Goal: Information Seeking & Learning: Learn about a topic

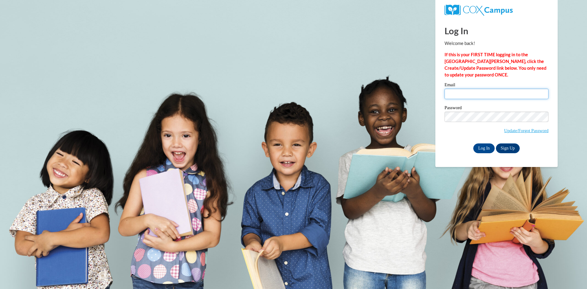
click at [472, 95] on input "Email" at bounding box center [496, 94] width 104 height 10
type input "kbucci99@yahoo.com"
click at [483, 145] on input "Log In" at bounding box center [483, 148] width 21 height 10
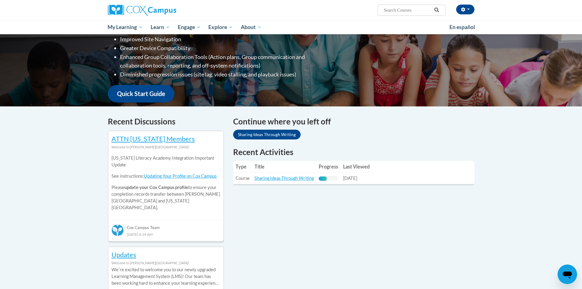
scroll to position [122, 0]
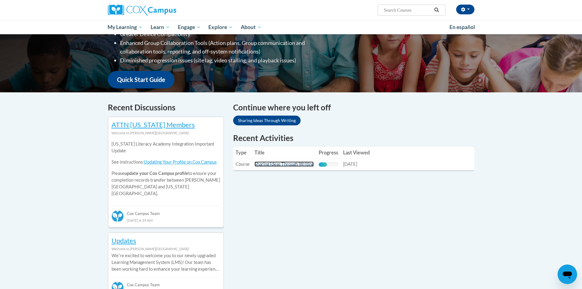
click at [283, 164] on link "Sharing Ideas Through Writing" at bounding box center [284, 163] width 59 height 5
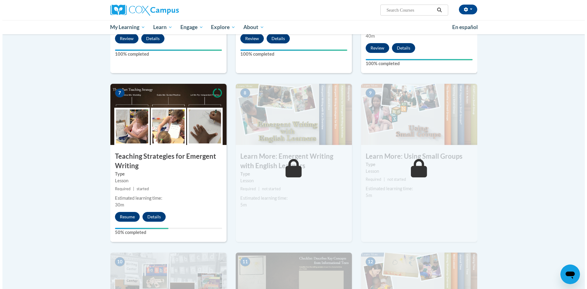
scroll to position [397, 0]
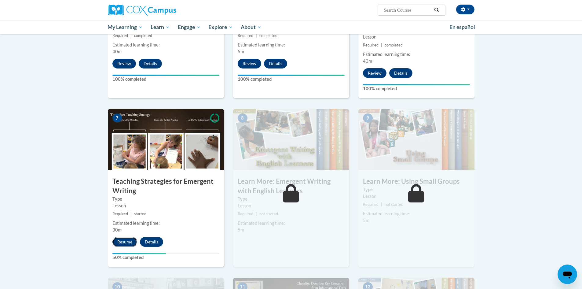
click at [124, 237] on button "Resume" at bounding box center [124, 242] width 25 height 10
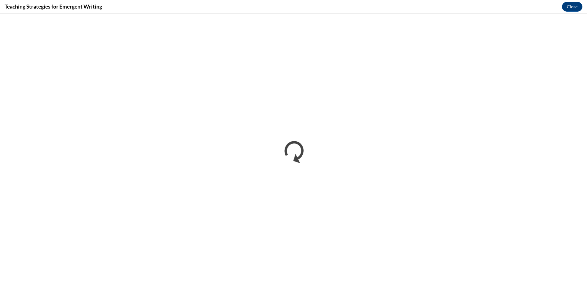
scroll to position [0, 0]
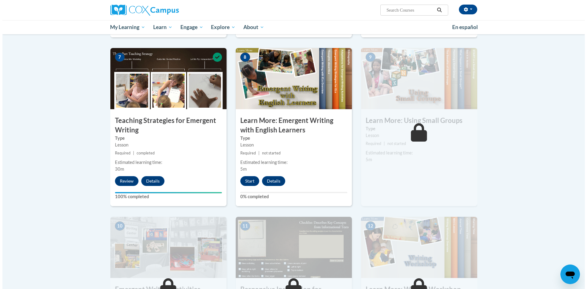
scroll to position [458, 0]
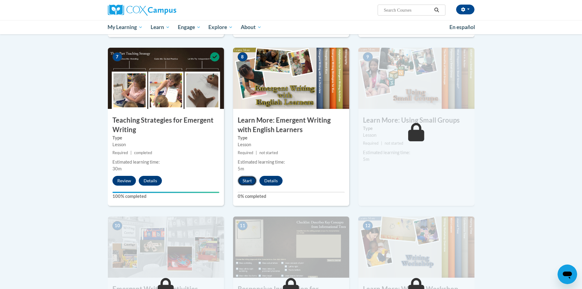
click at [250, 176] on button "Start" at bounding box center [247, 181] width 19 height 10
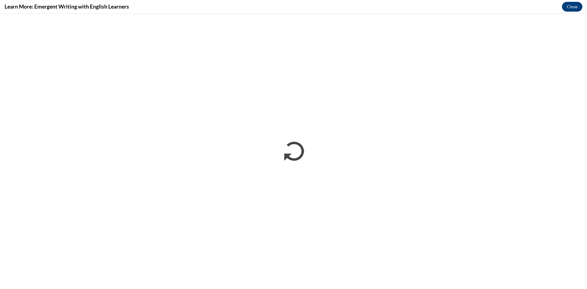
scroll to position [0, 0]
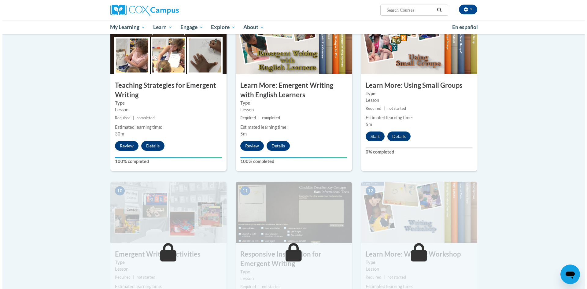
scroll to position [489, 0]
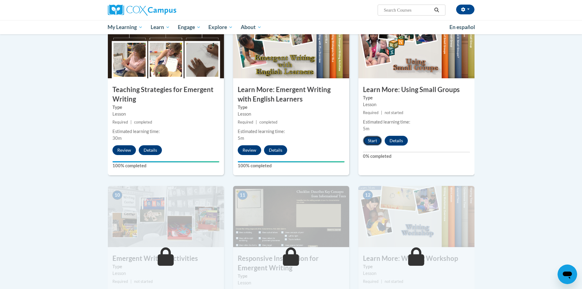
click at [374, 136] on button "Start" at bounding box center [372, 141] width 19 height 10
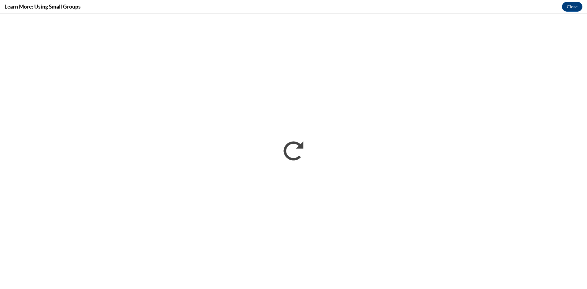
scroll to position [0, 0]
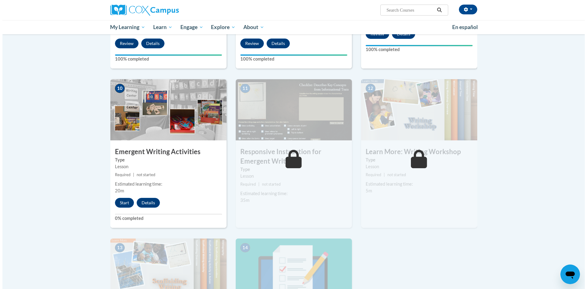
scroll to position [611, 0]
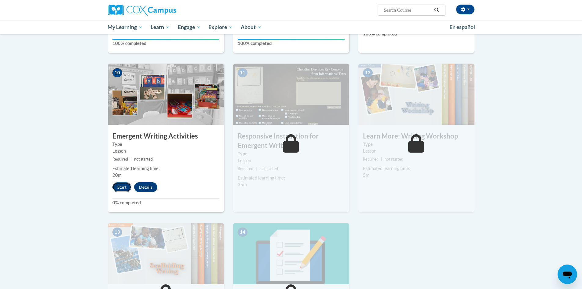
click at [118, 182] on button "Start" at bounding box center [121, 187] width 19 height 10
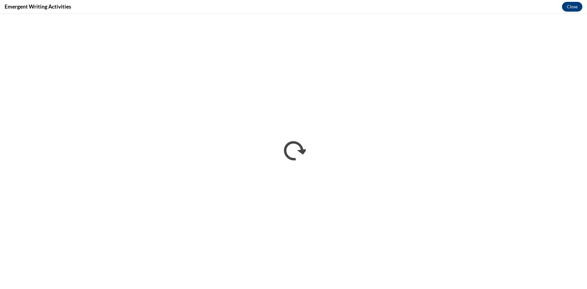
scroll to position [0, 0]
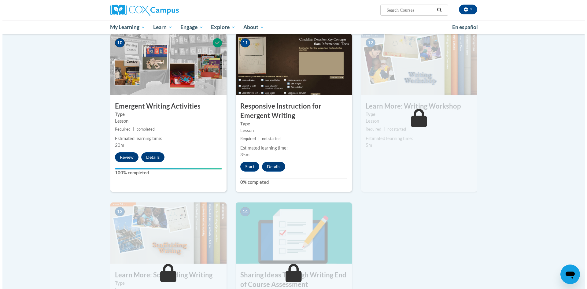
scroll to position [642, 0]
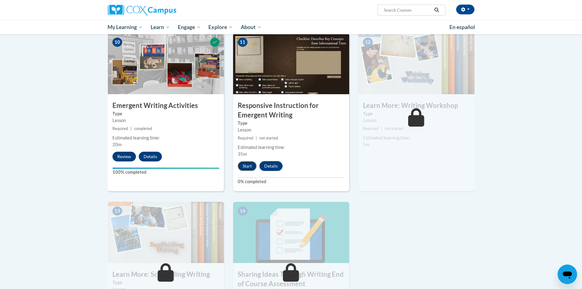
click at [241, 161] on button "Start" at bounding box center [247, 166] width 19 height 10
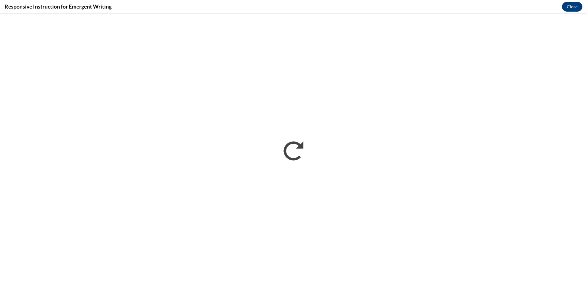
scroll to position [0, 0]
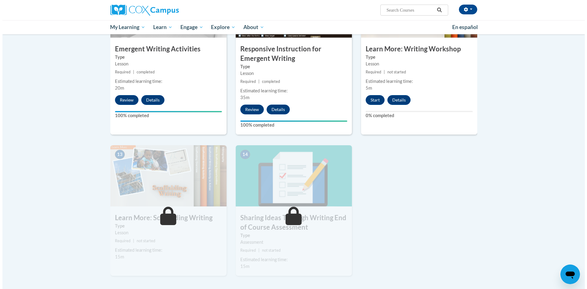
scroll to position [703, 0]
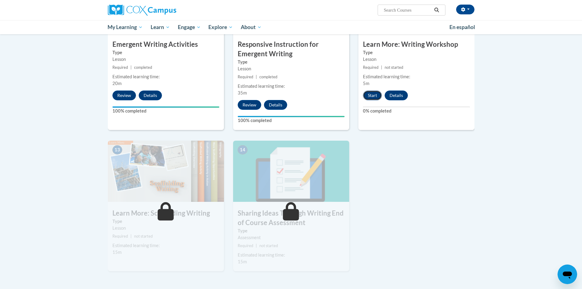
click at [375, 90] on button "Start" at bounding box center [372, 95] width 19 height 10
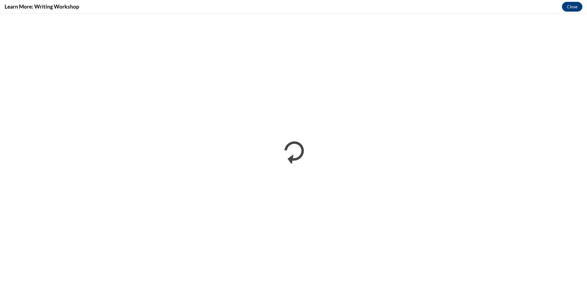
scroll to position [0, 0]
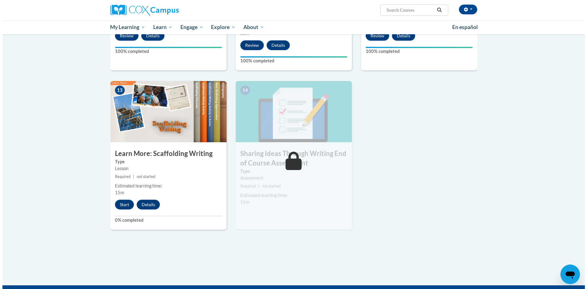
scroll to position [764, 0]
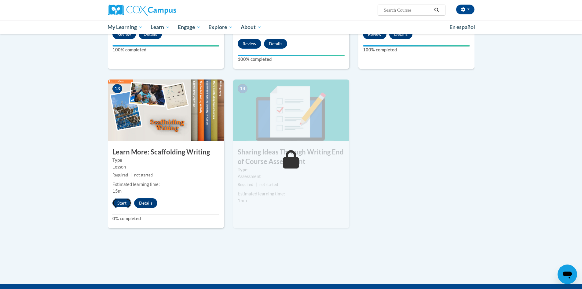
click at [118, 198] on button "Start" at bounding box center [121, 203] width 19 height 10
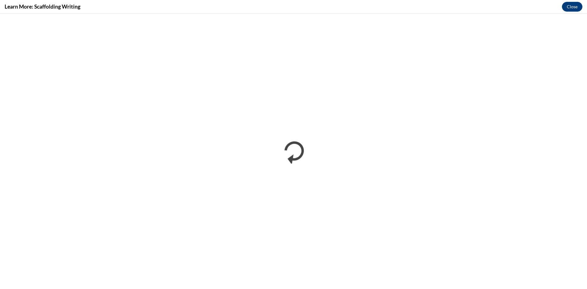
scroll to position [0, 0]
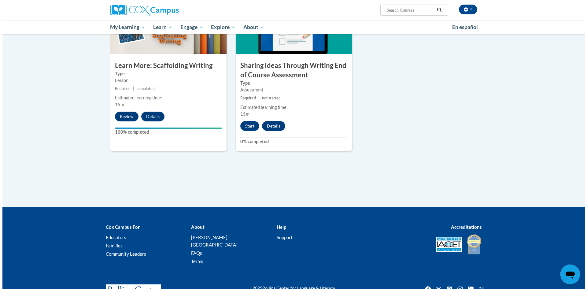
scroll to position [860, 0]
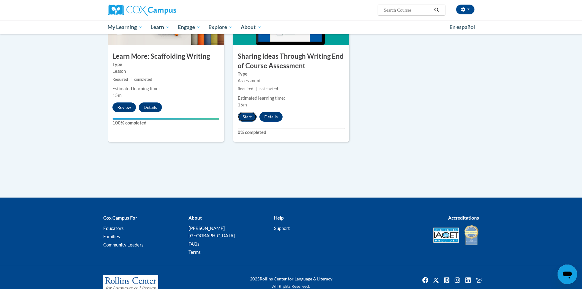
click at [247, 112] on button "Start" at bounding box center [247, 117] width 19 height 10
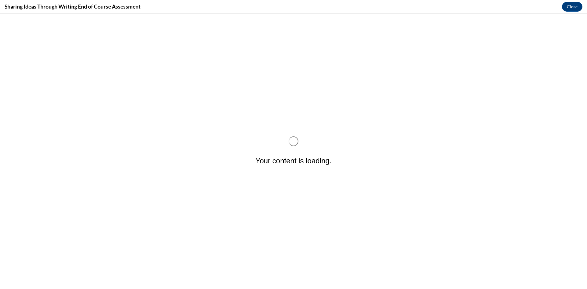
scroll to position [0, 0]
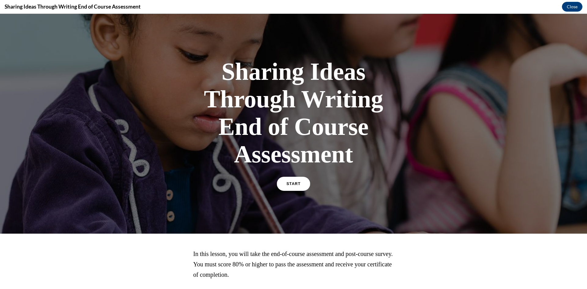
click at [297, 184] on span "START" at bounding box center [293, 184] width 14 height 5
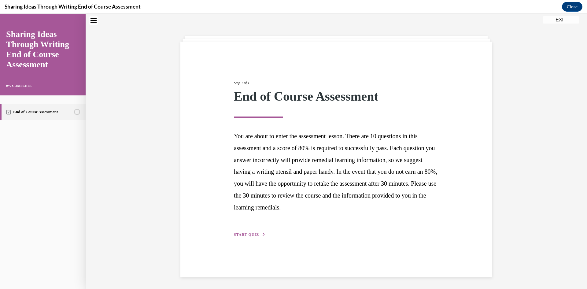
scroll to position [19, 0]
click at [251, 235] on span "START QUIZ" at bounding box center [246, 234] width 25 height 4
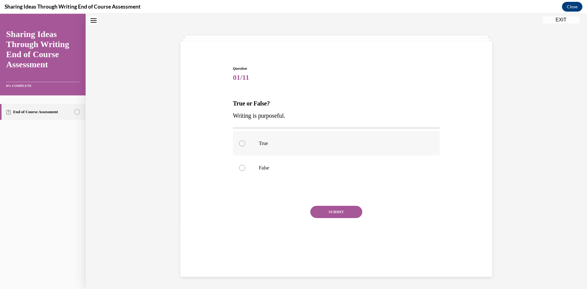
click at [239, 142] on div at bounding box center [242, 143] width 6 height 6
click at [239, 142] on input "True" at bounding box center [242, 143] width 6 height 6
radio input "true"
click at [323, 206] on button "SUBMIT" at bounding box center [336, 212] width 52 height 12
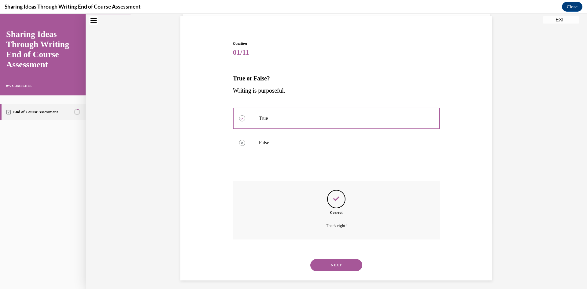
scroll to position [48, 0]
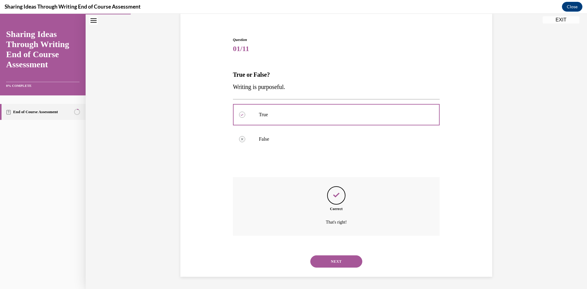
click at [325, 259] on button "NEXT" at bounding box center [336, 261] width 52 height 12
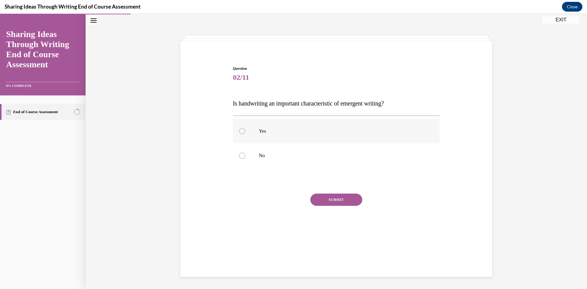
click at [239, 130] on div at bounding box center [242, 131] width 6 height 6
click at [239, 130] on input "Yes" at bounding box center [242, 131] width 6 height 6
radio input "true"
click at [327, 202] on button "SUBMIT" at bounding box center [336, 199] width 52 height 12
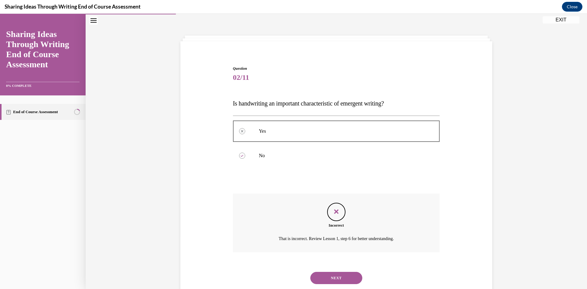
scroll to position [36, 0]
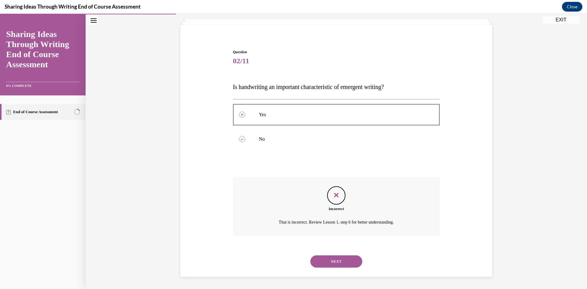
click at [343, 256] on button "NEXT" at bounding box center [336, 261] width 52 height 12
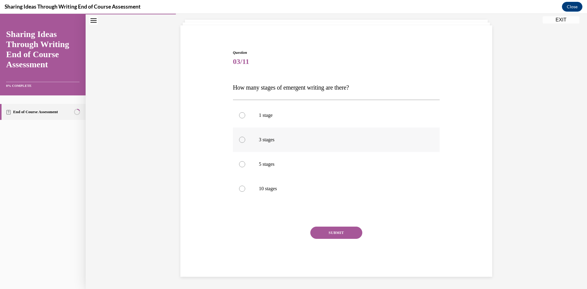
scroll to position [31, 0]
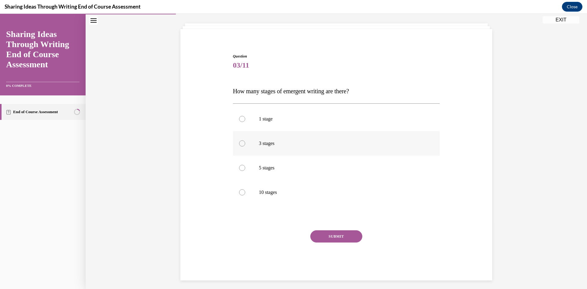
click at [240, 142] on div at bounding box center [242, 143] width 6 height 6
click at [240, 142] on input "3 stages" at bounding box center [242, 143] width 6 height 6
radio input "true"
click at [240, 167] on div at bounding box center [242, 168] width 6 height 6
click at [240, 167] on input "5 stages" at bounding box center [242, 168] width 6 height 6
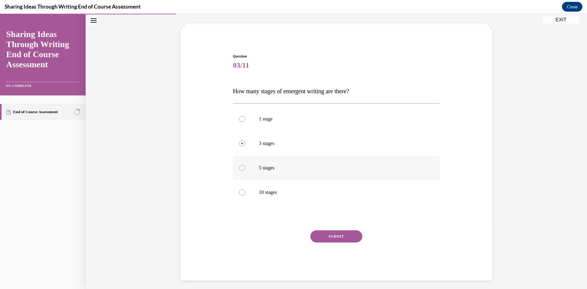
radio input "true"
click at [336, 233] on button "SUBMIT" at bounding box center [336, 236] width 52 height 12
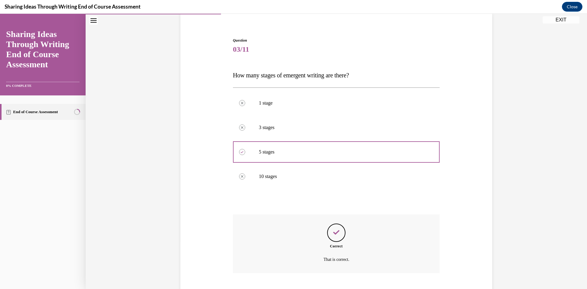
scroll to position [85, 0]
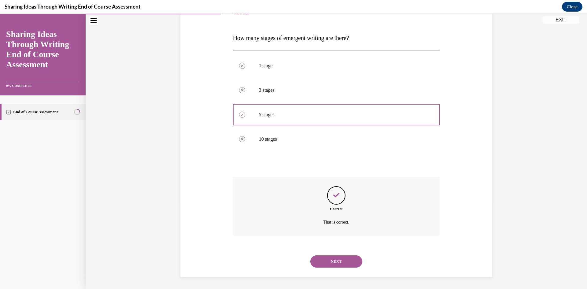
click at [349, 262] on button "NEXT" at bounding box center [336, 261] width 52 height 12
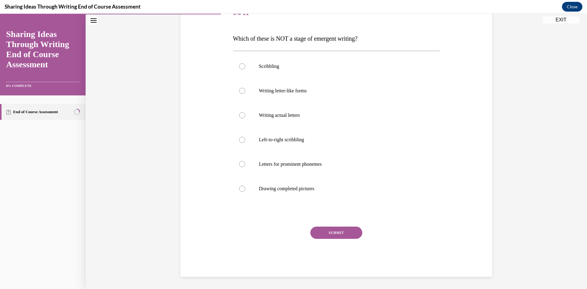
scroll to position [68, 0]
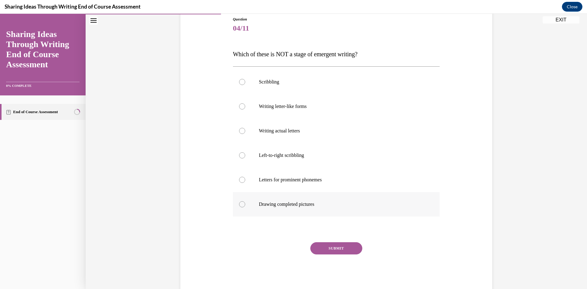
click at [240, 205] on div at bounding box center [242, 204] width 6 height 6
click at [240, 205] on input "Drawing completed pictures" at bounding box center [242, 204] width 6 height 6
radio input "true"
click at [329, 248] on button "SUBMIT" at bounding box center [336, 248] width 52 height 12
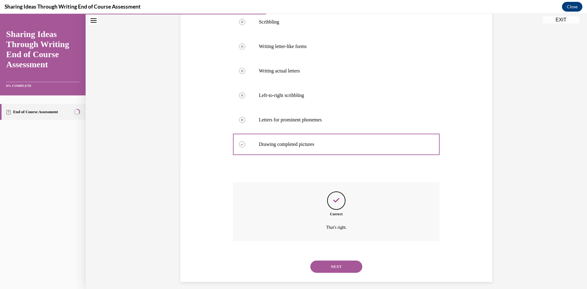
scroll to position [134, 0]
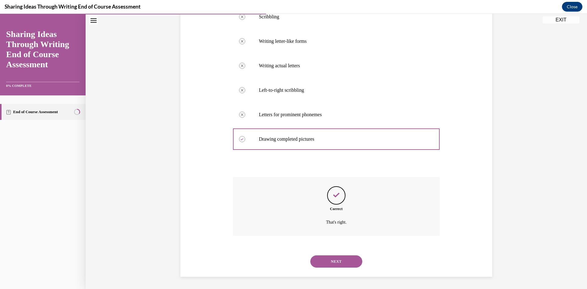
click at [330, 262] on button "NEXT" at bounding box center [336, 261] width 52 height 12
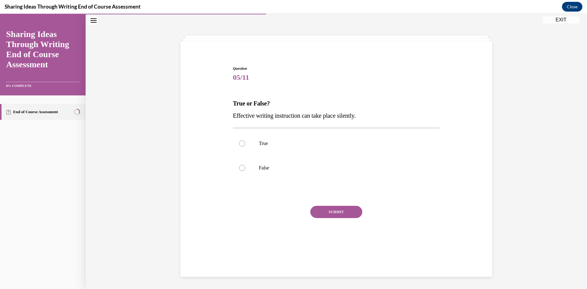
scroll to position [19, 0]
click at [241, 167] on div at bounding box center [242, 168] width 6 height 6
click at [241, 167] on input "False" at bounding box center [242, 168] width 6 height 6
radio input "true"
click at [240, 140] on div at bounding box center [242, 143] width 6 height 6
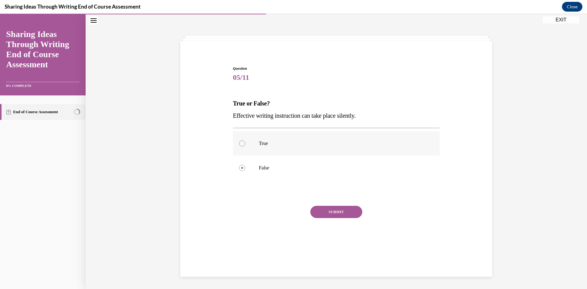
click at [240, 140] on input "True" at bounding box center [242, 143] width 6 height 6
radio input "true"
click at [327, 210] on button "SUBMIT" at bounding box center [336, 212] width 52 height 12
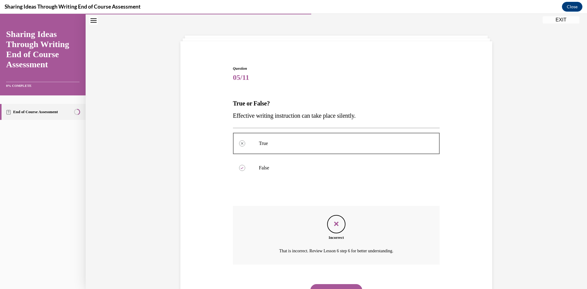
scroll to position [48, 0]
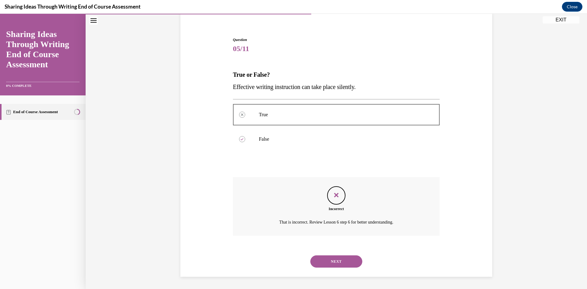
click at [341, 259] on button "NEXT" at bounding box center [336, 261] width 52 height 12
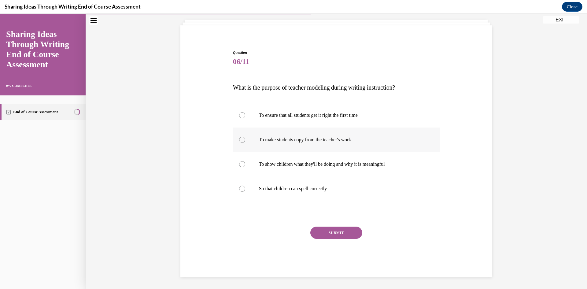
scroll to position [19, 0]
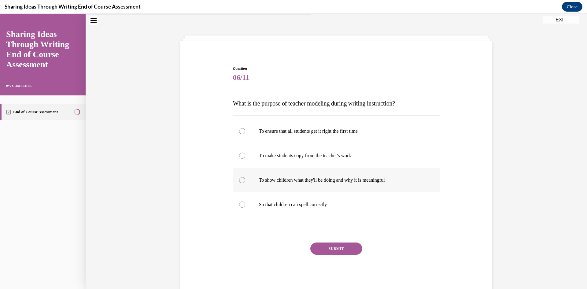
click at [236, 179] on label "To show children what they'll be doing and why it is meaningful" at bounding box center [336, 180] width 207 height 24
click at [239, 179] on input "To show children what they'll be doing and why it is meaningful" at bounding box center [242, 180] width 6 height 6
radio input "true"
click at [329, 248] on button "SUBMIT" at bounding box center [336, 248] width 52 height 12
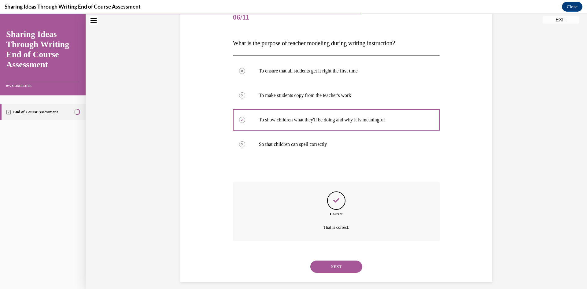
scroll to position [85, 0]
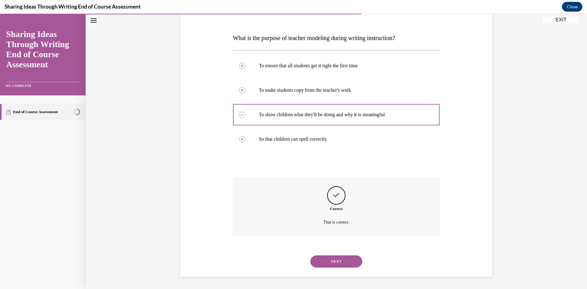
click at [344, 256] on button "NEXT" at bounding box center [336, 261] width 52 height 12
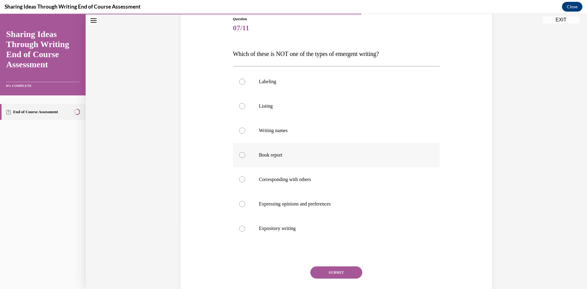
click at [240, 153] on div at bounding box center [242, 155] width 6 height 6
click at [240, 153] on input "Book report" at bounding box center [242, 155] width 6 height 6
radio input "true"
click at [332, 273] on button "SUBMIT" at bounding box center [336, 272] width 52 height 12
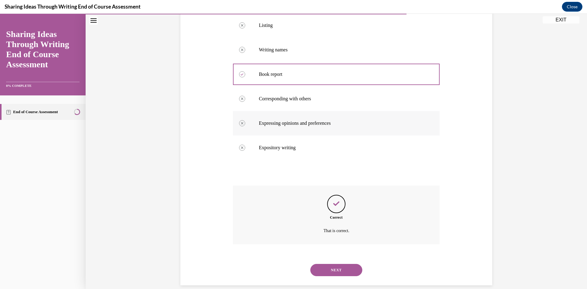
scroll to position [158, 0]
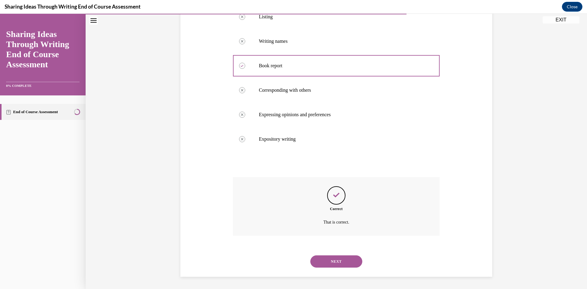
click at [338, 258] on button "NEXT" at bounding box center [336, 261] width 52 height 12
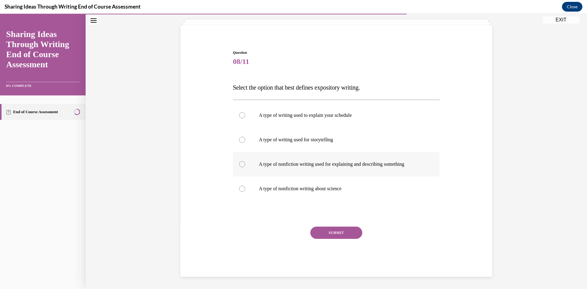
click at [241, 161] on div at bounding box center [242, 164] width 6 height 6
click at [241, 161] on input "A type of nonfiction writing used for explaining and describing something" at bounding box center [242, 164] width 6 height 6
radio input "true"
click at [324, 229] on button "SUBMIT" at bounding box center [336, 232] width 52 height 12
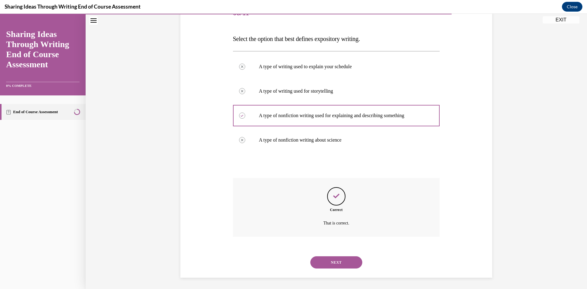
scroll to position [85, 0]
click at [339, 259] on button "NEXT" at bounding box center [336, 261] width 52 height 12
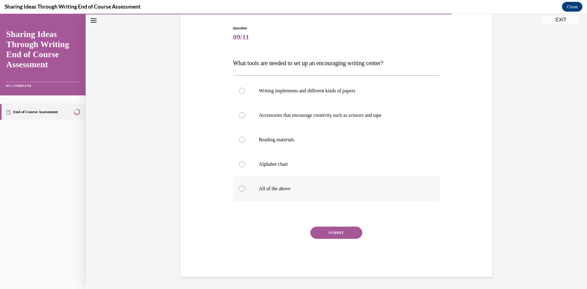
click at [239, 188] on div at bounding box center [242, 188] width 6 height 6
click at [239, 188] on input "All of the above" at bounding box center [242, 188] width 6 height 6
radio input "true"
click at [328, 231] on button "SUBMIT" at bounding box center [336, 232] width 52 height 12
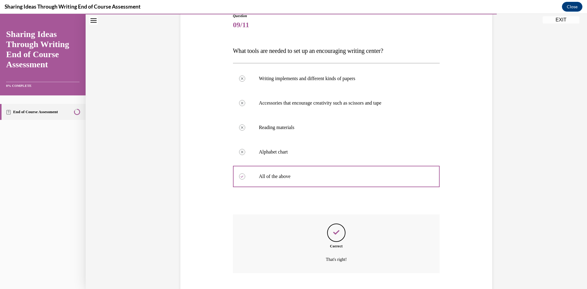
scroll to position [109, 0]
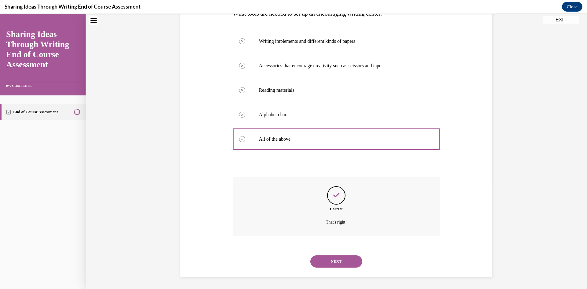
click at [332, 261] on button "NEXT" at bounding box center [336, 261] width 52 height 12
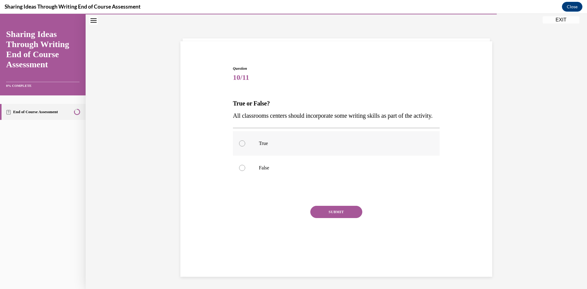
click at [239, 146] on div at bounding box center [242, 143] width 6 height 6
click at [239, 146] on input "True" at bounding box center [242, 143] width 6 height 6
radio input "true"
click at [324, 218] on button "SUBMIT" at bounding box center [336, 212] width 52 height 12
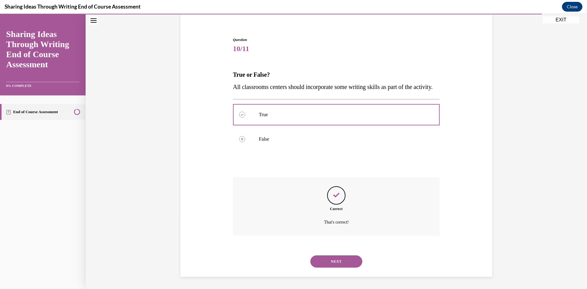
scroll to position [60, 0]
click at [343, 261] on button "NEXT" at bounding box center [336, 261] width 52 height 12
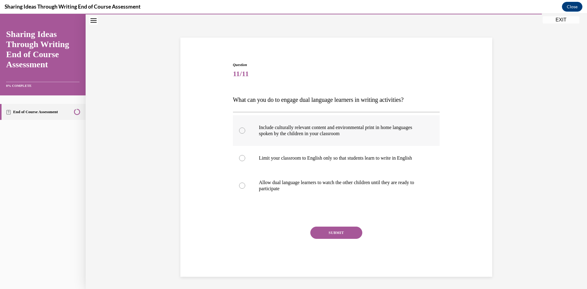
click at [236, 129] on label "Include culturally relevant content and environmental print in home languages s…" at bounding box center [336, 130] width 207 height 31
click at [239, 129] on input "Include culturally relevant content and environmental print in home languages s…" at bounding box center [242, 130] width 6 height 6
radio input "true"
click at [324, 233] on button "SUBMIT" at bounding box center [336, 232] width 52 height 12
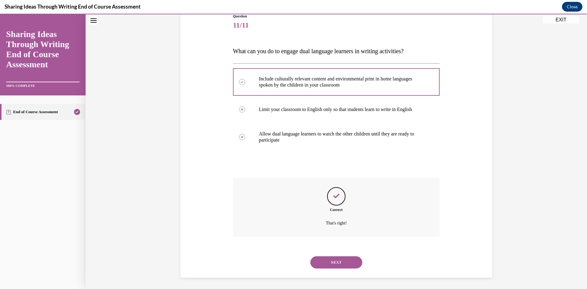
scroll to position [72, 0]
click at [328, 260] on button "NEXT" at bounding box center [336, 261] width 52 height 12
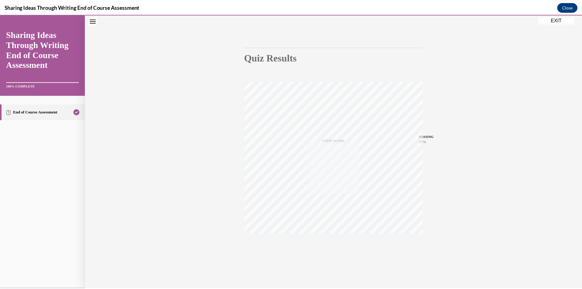
scroll to position [38, 0]
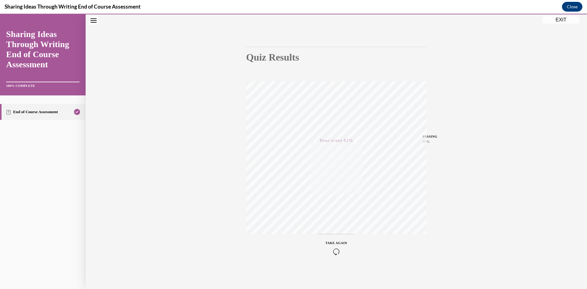
drag, startPoint x: 557, startPoint y: 21, endPoint x: 506, endPoint y: 43, distance: 56.1
click at [557, 21] on button "EXIT" at bounding box center [560, 19] width 37 height 7
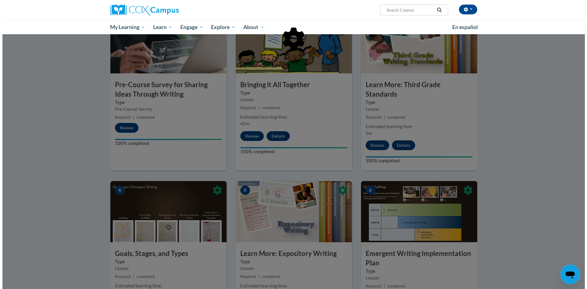
scroll to position [0, 0]
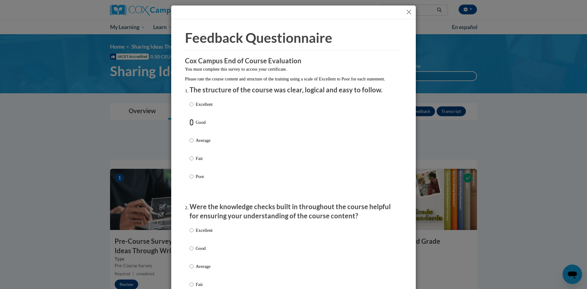
click at [190, 126] on input "Good" at bounding box center [191, 122] width 4 height 7
radio input "true"
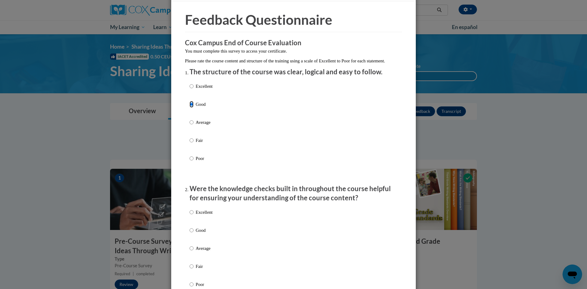
scroll to position [92, 0]
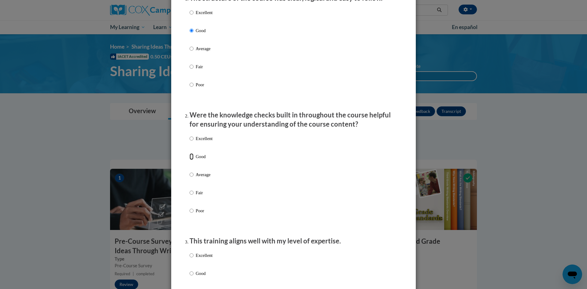
click at [189, 160] on input "Good" at bounding box center [191, 156] width 4 height 7
radio input "true"
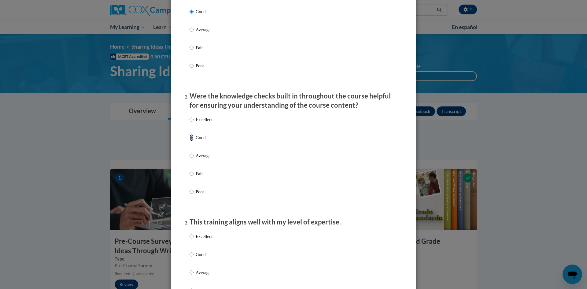
scroll to position [183, 0]
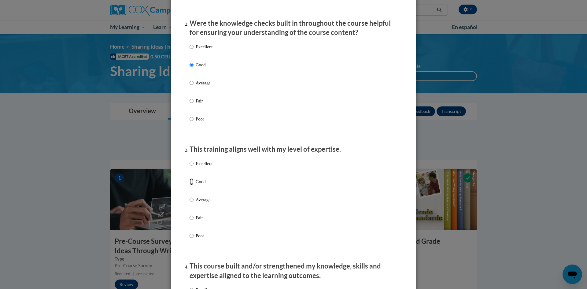
click at [189, 185] on input "Good" at bounding box center [191, 181] width 4 height 7
radio input "true"
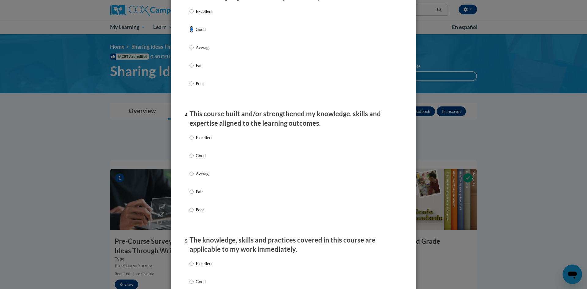
scroll to position [336, 0]
click at [189, 158] on input "Good" at bounding box center [191, 155] width 4 height 7
radio input "true"
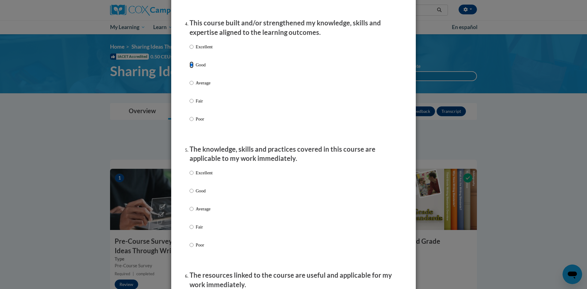
scroll to position [489, 0]
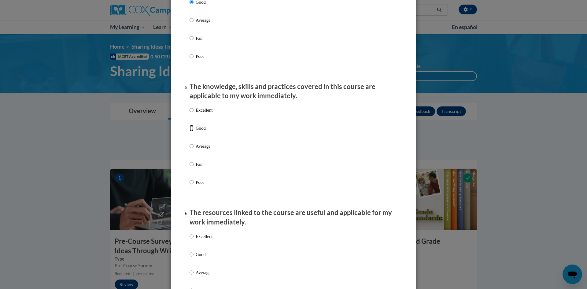
click at [189, 131] on input "Good" at bounding box center [191, 128] width 4 height 7
radio input "true"
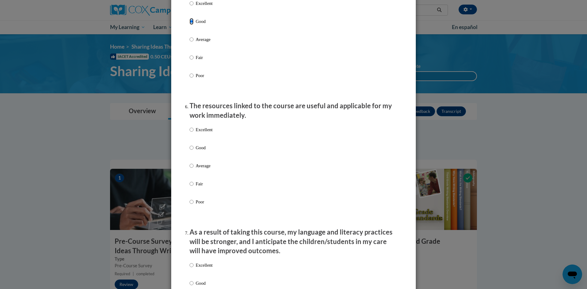
scroll to position [611, 0]
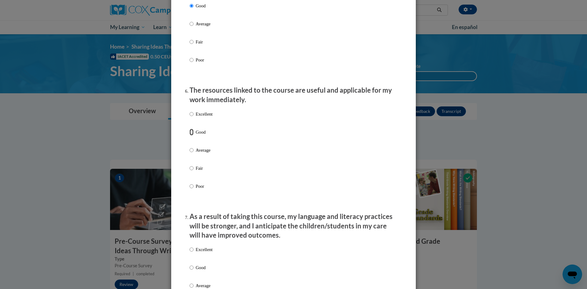
click at [191, 135] on input "Good" at bounding box center [191, 132] width 4 height 7
radio input "true"
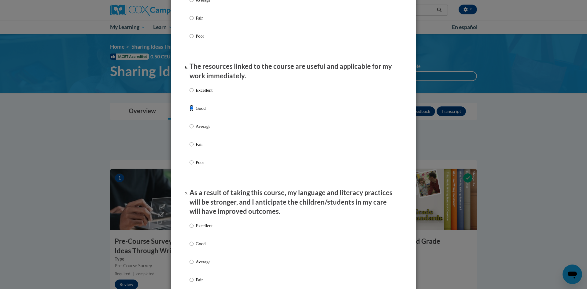
scroll to position [764, 0]
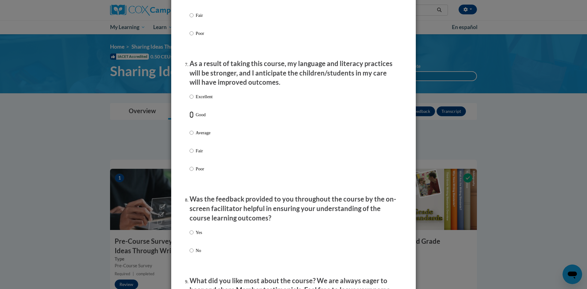
click at [191, 118] on input "Good" at bounding box center [191, 114] width 4 height 7
radio input "true"
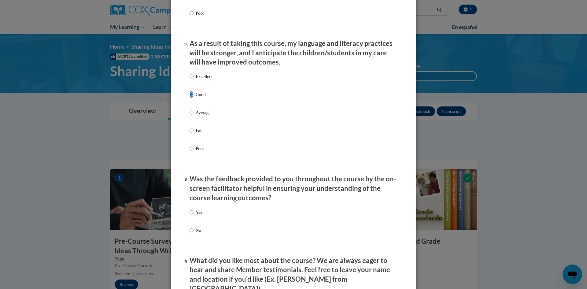
scroll to position [886, 0]
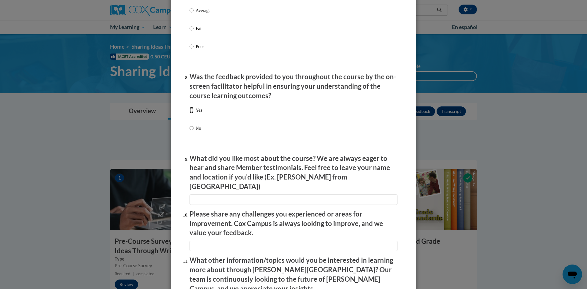
click at [190, 113] on input "Yes" at bounding box center [191, 110] width 4 height 7
radio input "true"
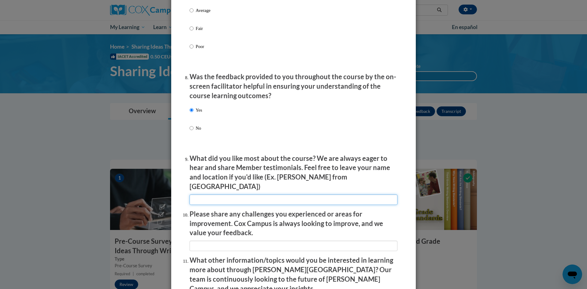
click at [232, 199] on input "textbox" at bounding box center [293, 199] width 208 height 10
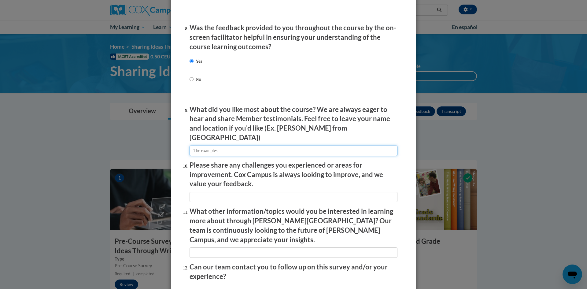
scroll to position [978, 0]
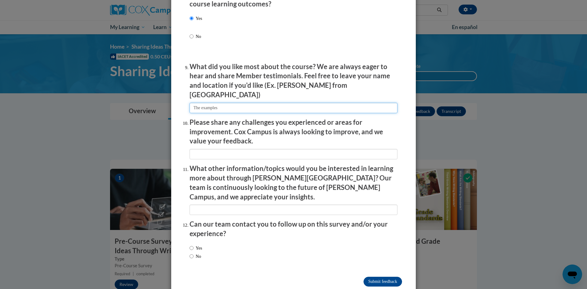
type input "The examples"
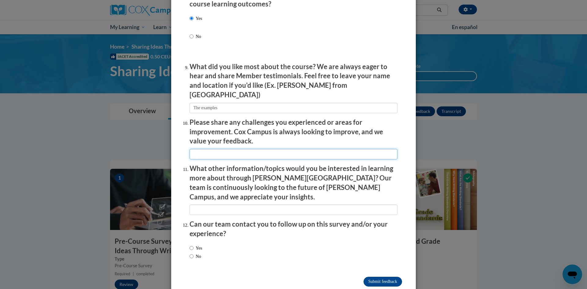
click at [218, 150] on input "textbox" at bounding box center [293, 154] width 208 height 10
type input "none"
click at [233, 189] on li "What other information/topics would you be interested in learning more about th…" at bounding box center [293, 189] width 208 height 51
click at [230, 204] on input "textbox" at bounding box center [293, 209] width 208 height 10
type input "none"
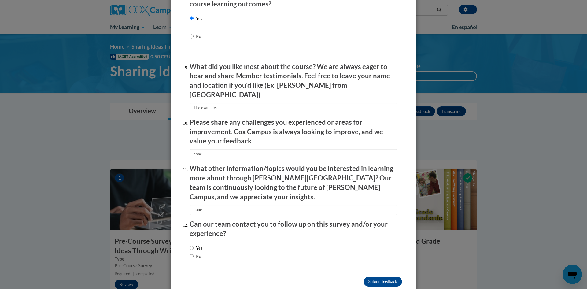
click at [189, 253] on input "No" at bounding box center [191, 256] width 4 height 7
radio input "true"
click at [376, 277] on input "Submit feedback" at bounding box center [382, 282] width 39 height 10
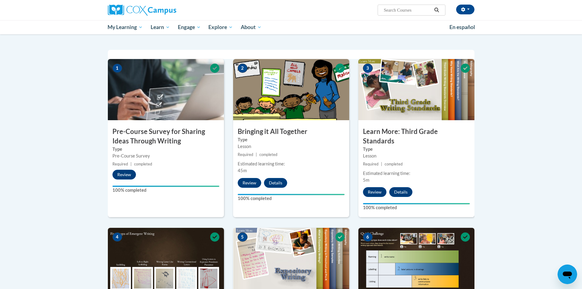
scroll to position [0, 0]
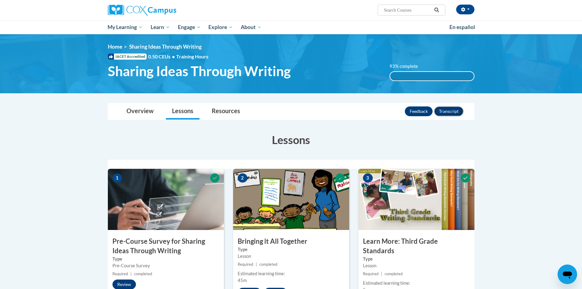
click at [456, 112] on button "Transcript" at bounding box center [448, 111] width 29 height 10
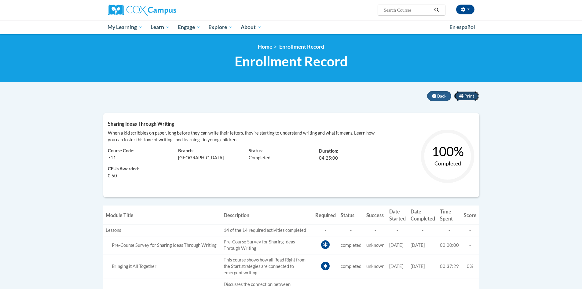
click at [474, 96] on span "Print" at bounding box center [470, 95] width 10 height 5
click at [436, 94] on icon at bounding box center [434, 96] width 4 height 4
